Goal: Navigation & Orientation: Find specific page/section

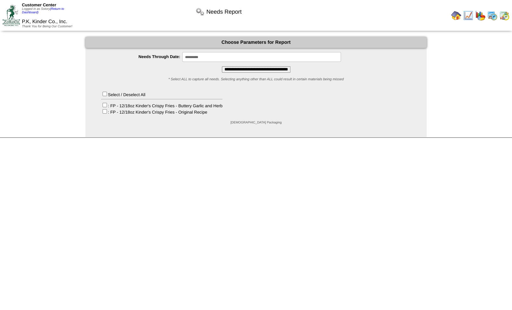
click at [491, 16] on img at bounding box center [492, 15] width 10 height 10
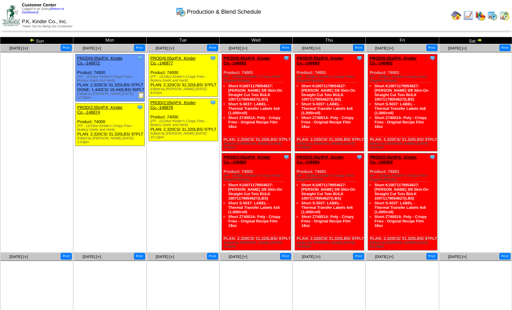
click at [504, 18] on img at bounding box center [504, 15] width 10 height 10
